Goal: Find specific page/section: Find specific page/section

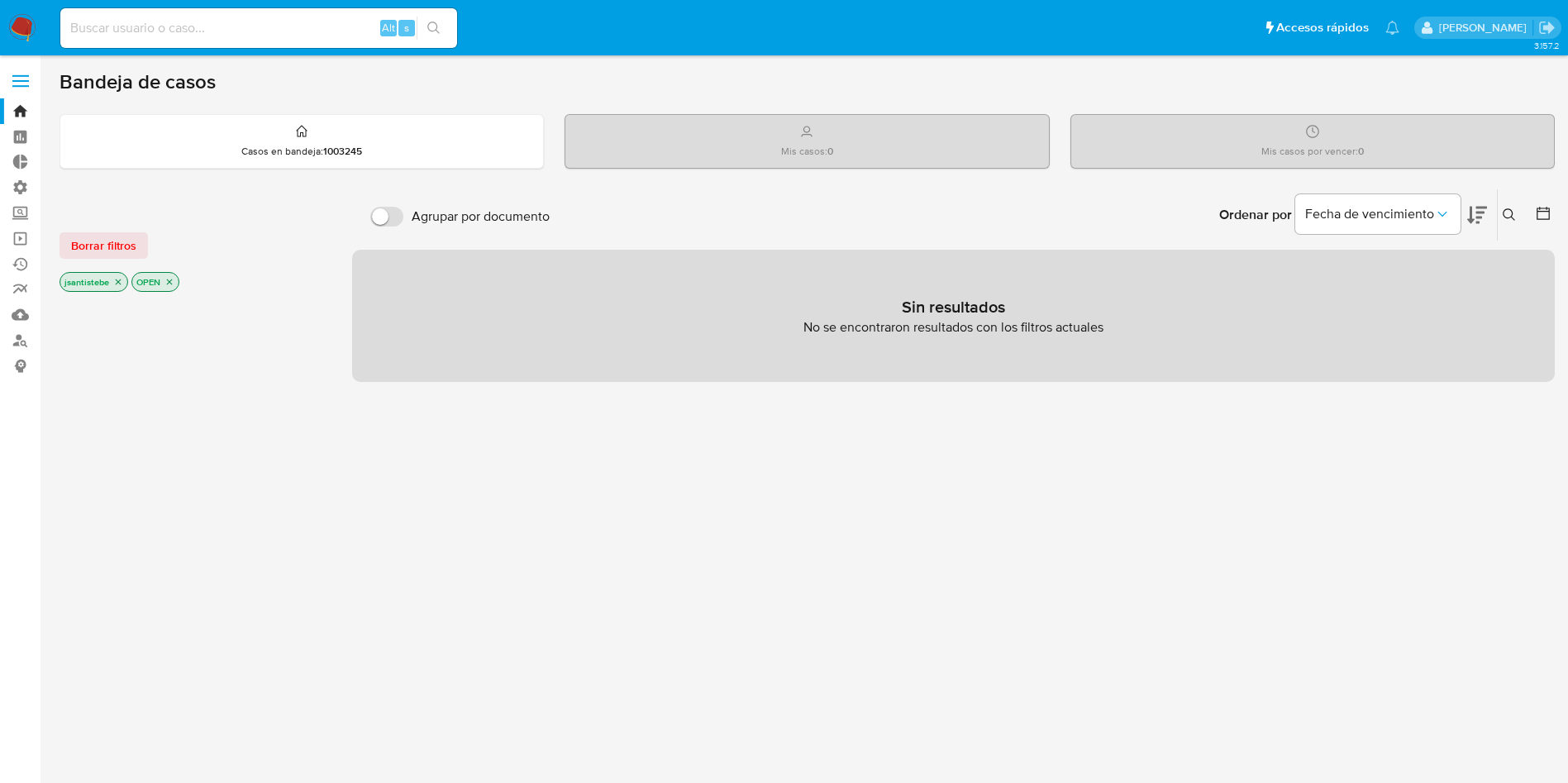
click at [15, 91] on label at bounding box center [20, 80] width 41 height 35
click at [0, 0] on input "checkbox" at bounding box center [0, 0] width 0 height 0
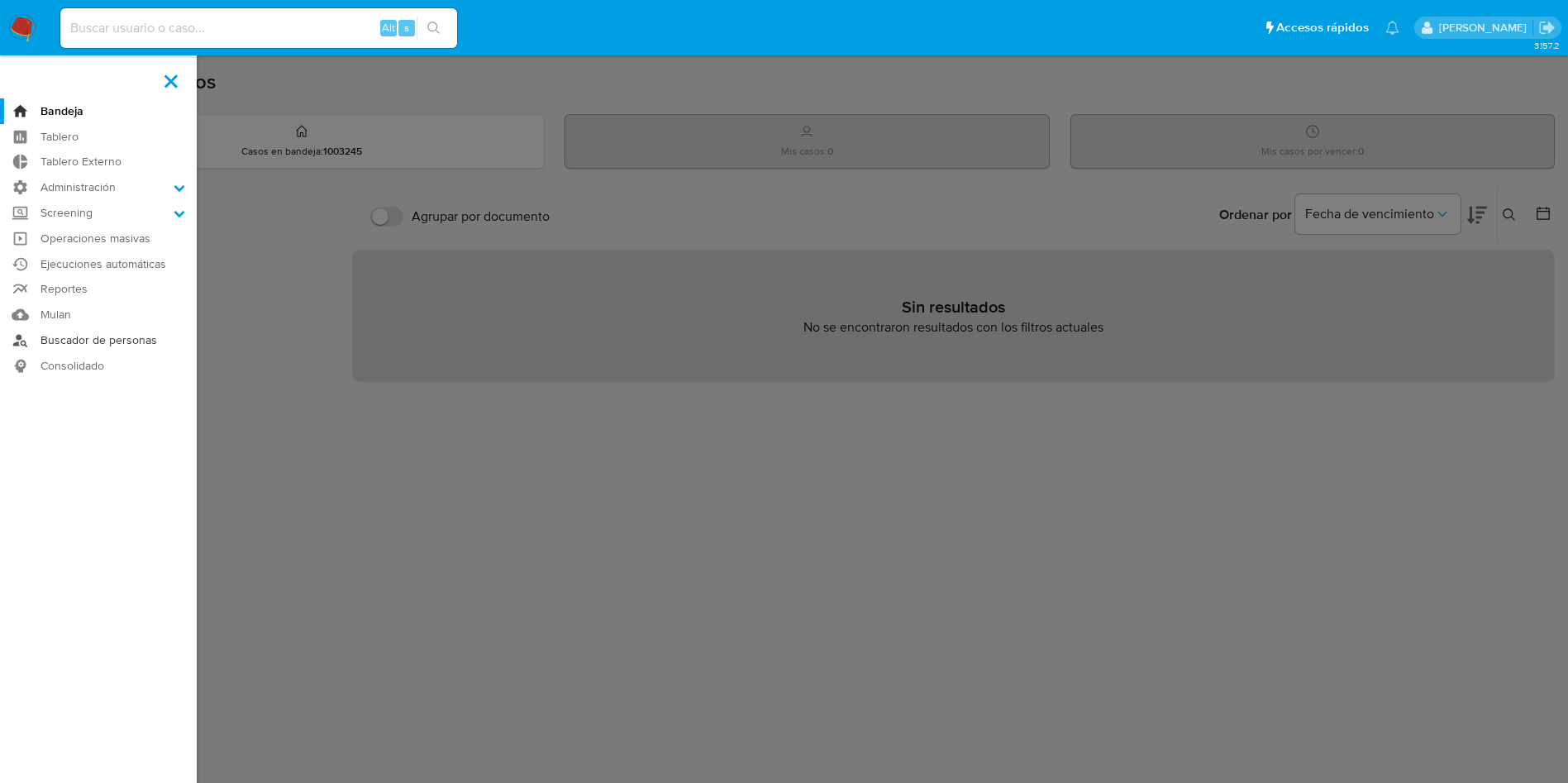
click at [82, 331] on link "Buscador de personas" at bounding box center [98, 340] width 196 height 25
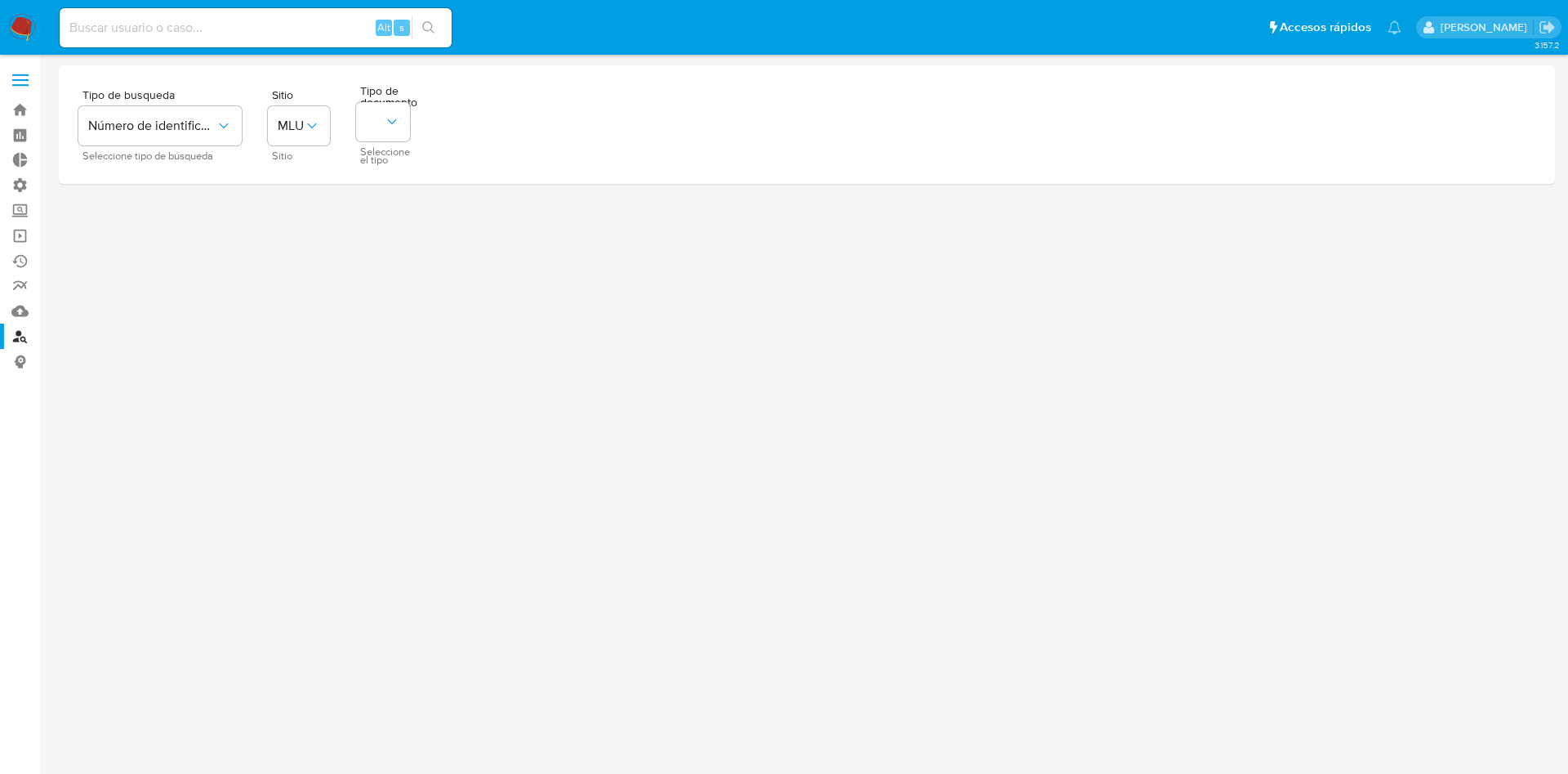
click at [194, 27] on input at bounding box center [255, 28] width 392 height 21
paste input "227766659"
type input "227766659"
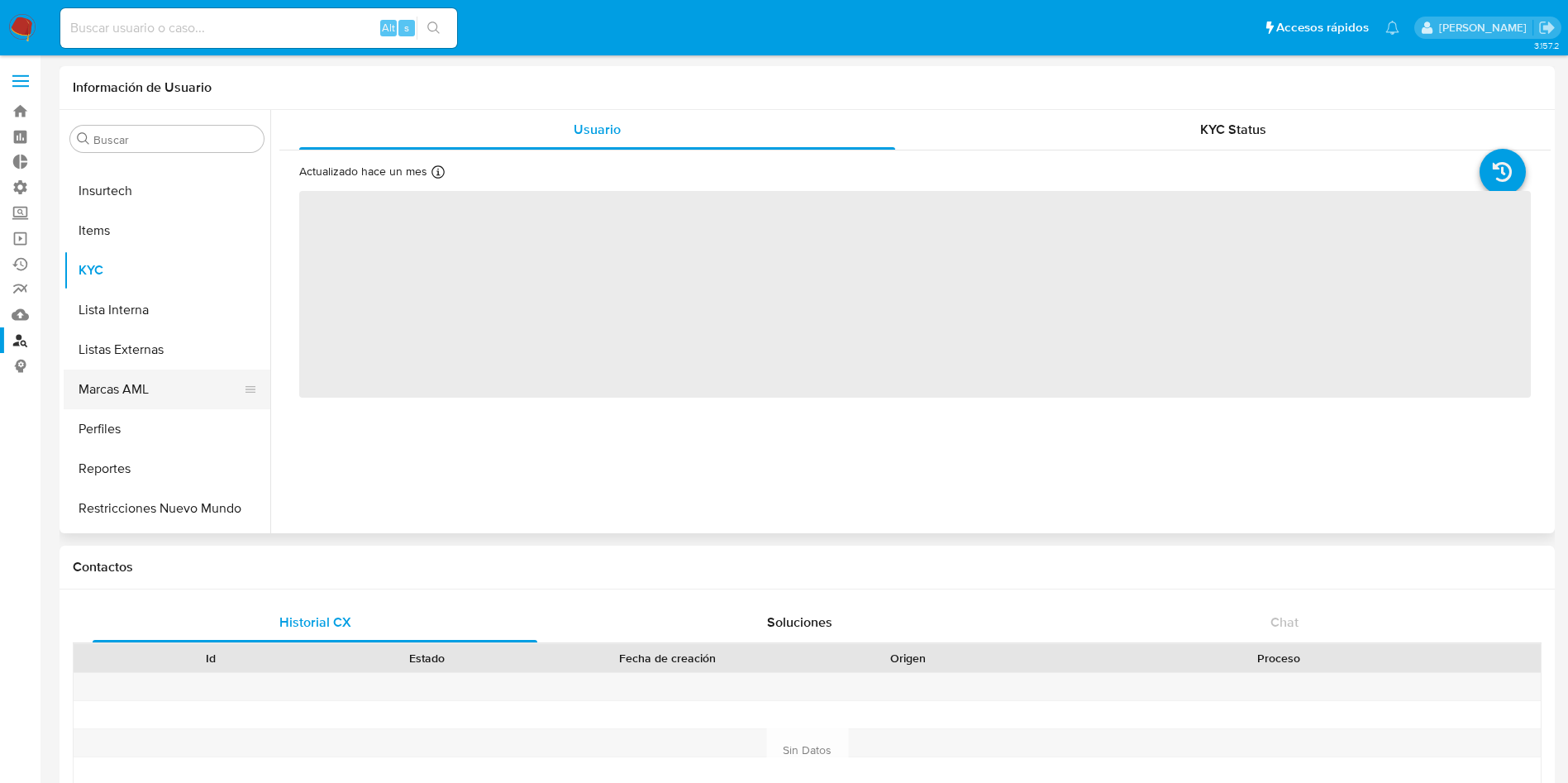
scroll to position [738, 0]
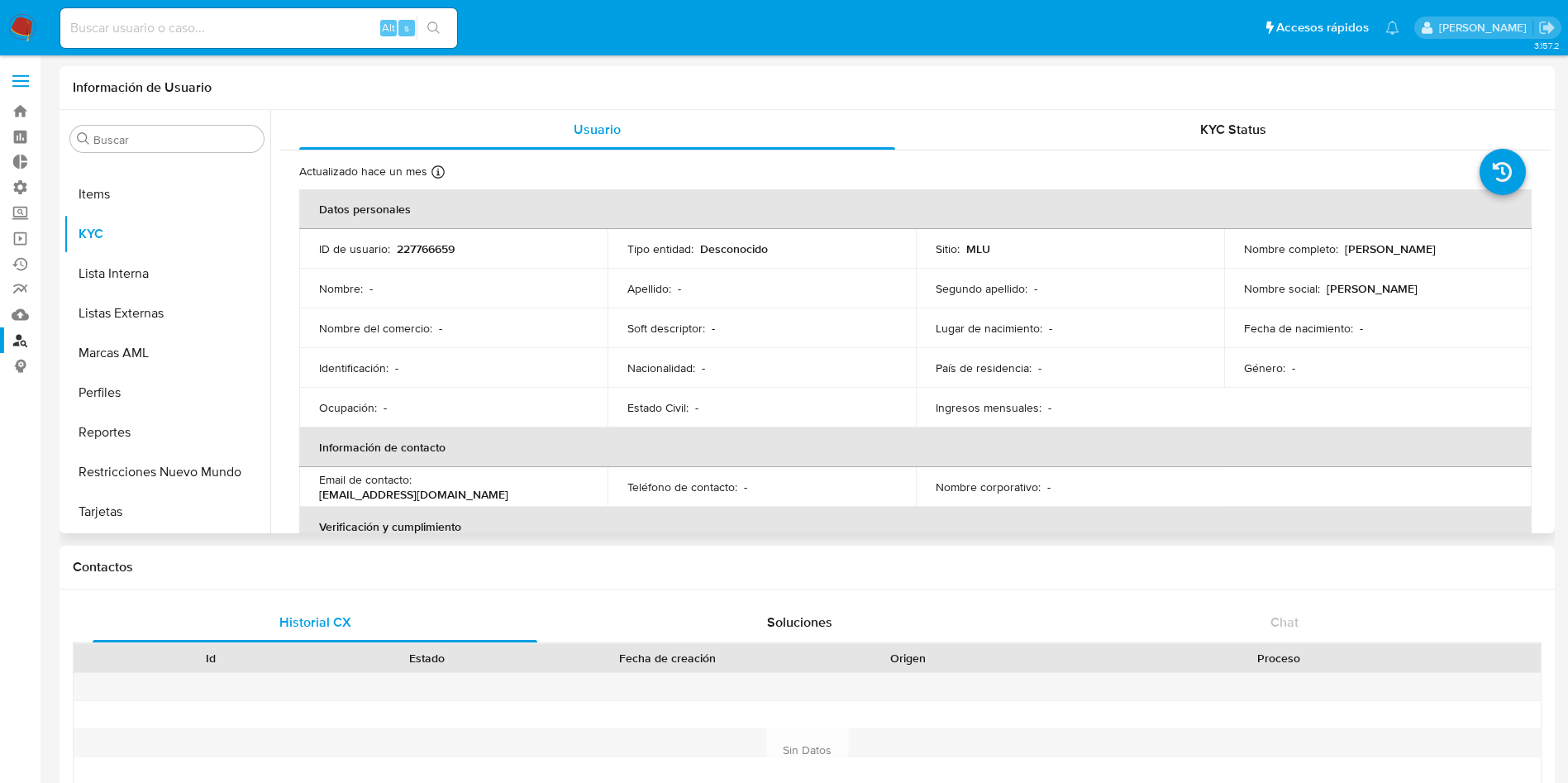
select select "10"
